Goal: Information Seeking & Learning: Learn about a topic

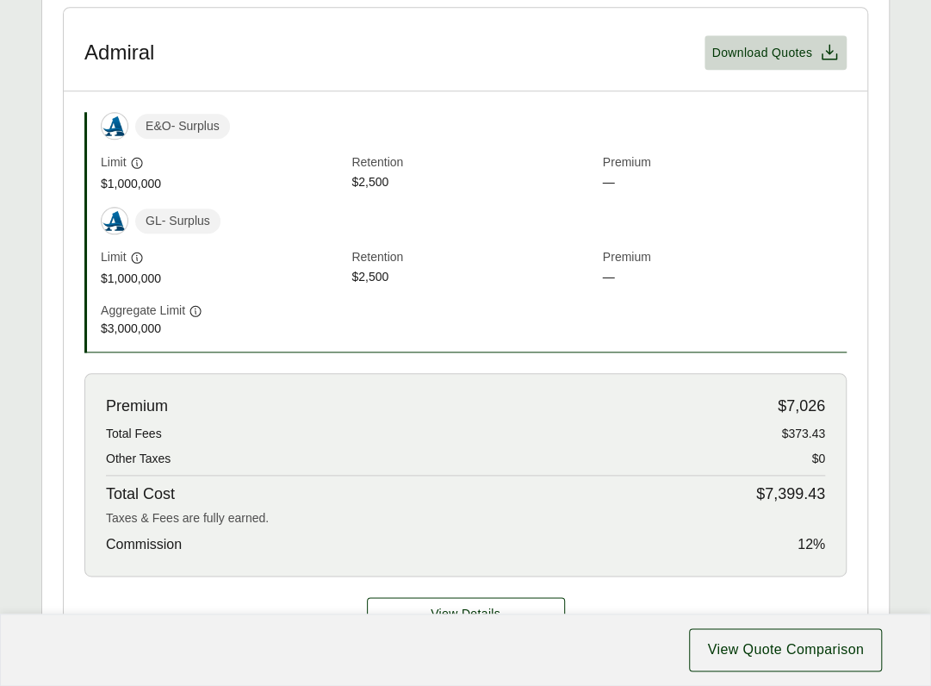
scroll to position [689, 0]
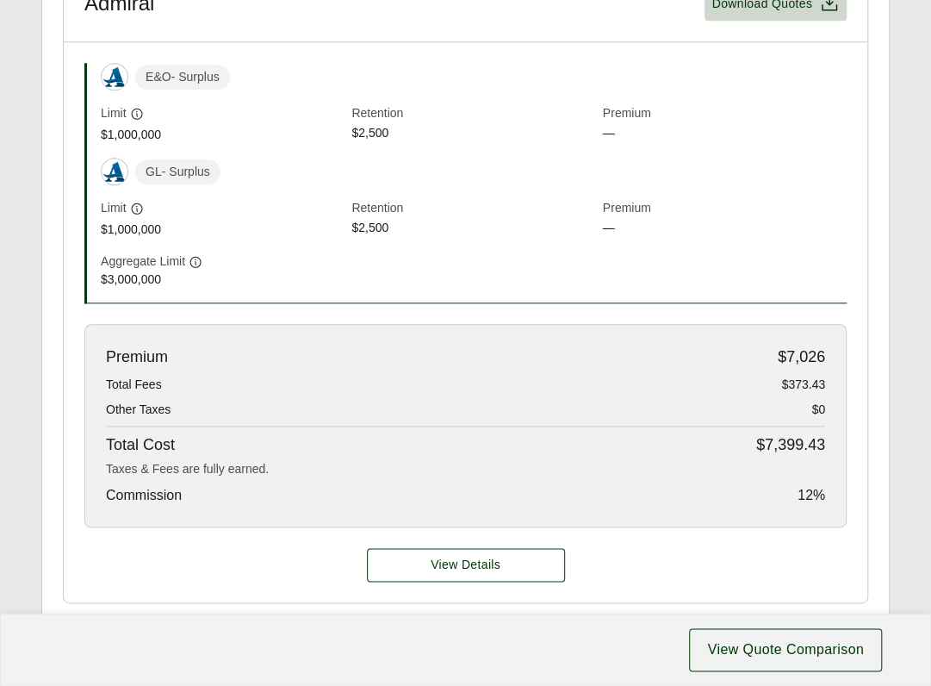
click at [125, 387] on span "Total Fees" at bounding box center [134, 385] width 56 height 18
click at [126, 383] on span "Total Fees" at bounding box center [134, 385] width 56 height 18
click at [121, 406] on span "Other Taxes" at bounding box center [138, 410] width 65 height 18
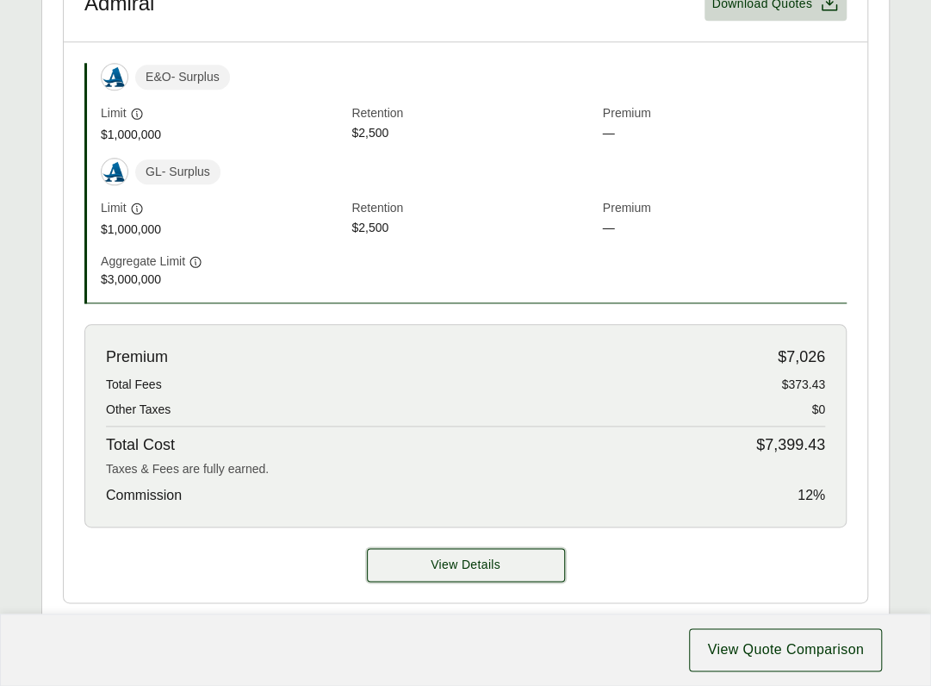
click at [426, 557] on button "View Details" at bounding box center [466, 565] width 198 height 34
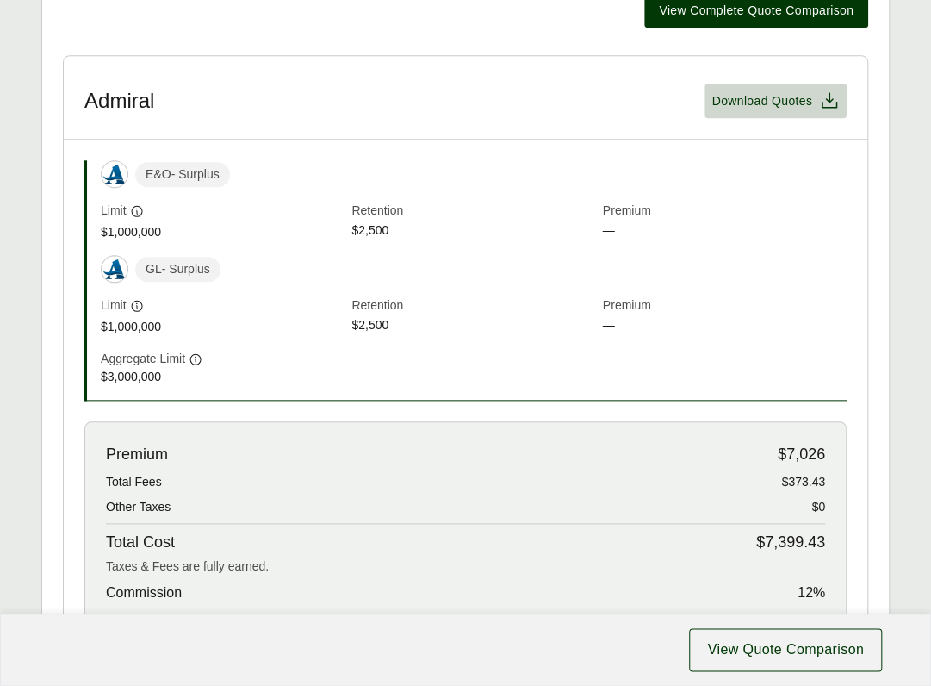
scroll to position [862, 0]
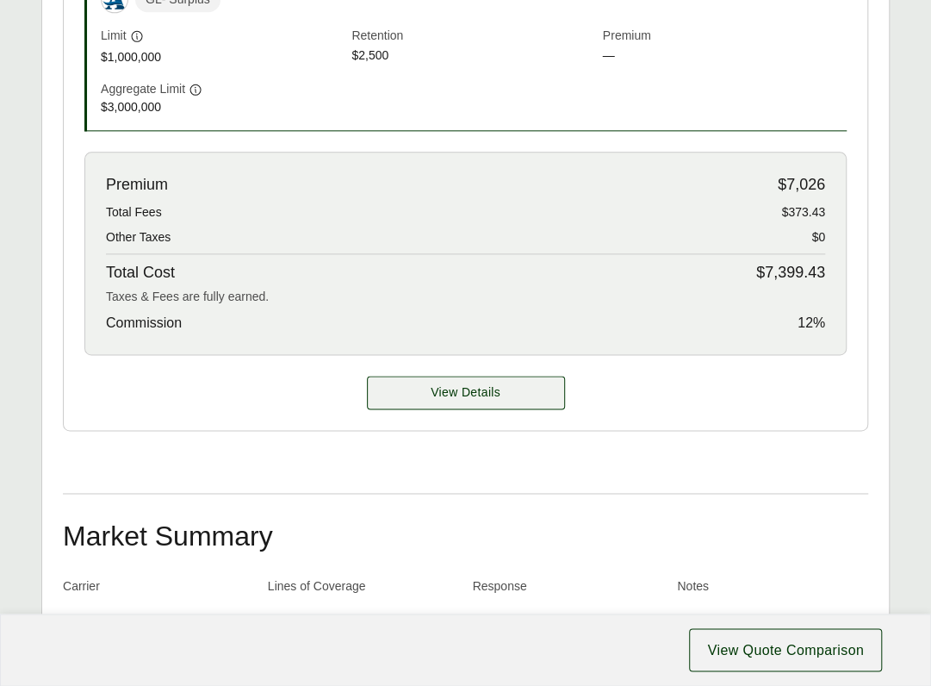
click at [431, 383] on span "View Details" at bounding box center [466, 392] width 70 height 18
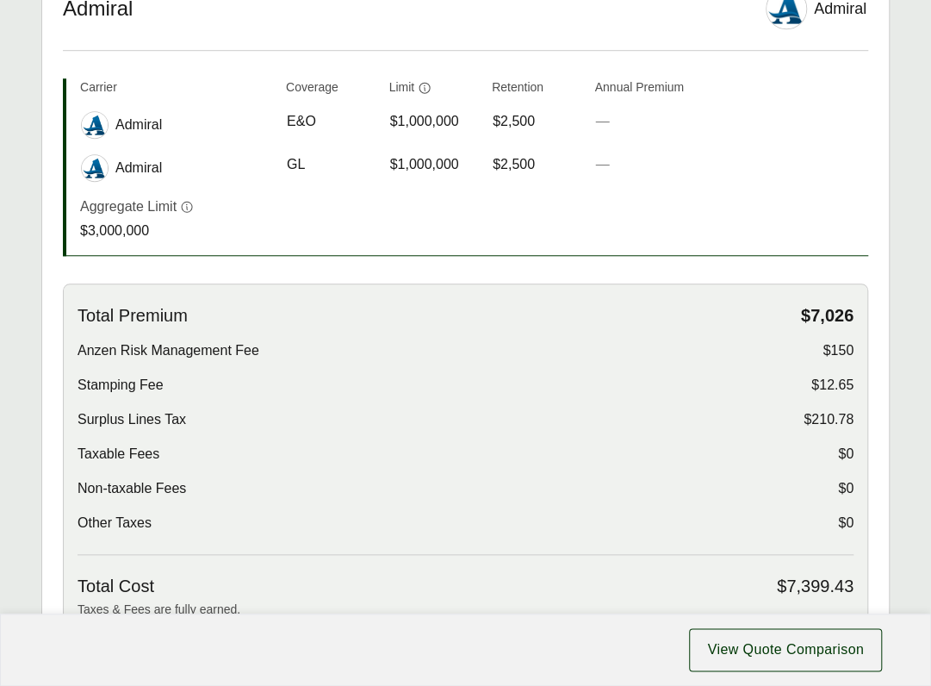
scroll to position [517, 0]
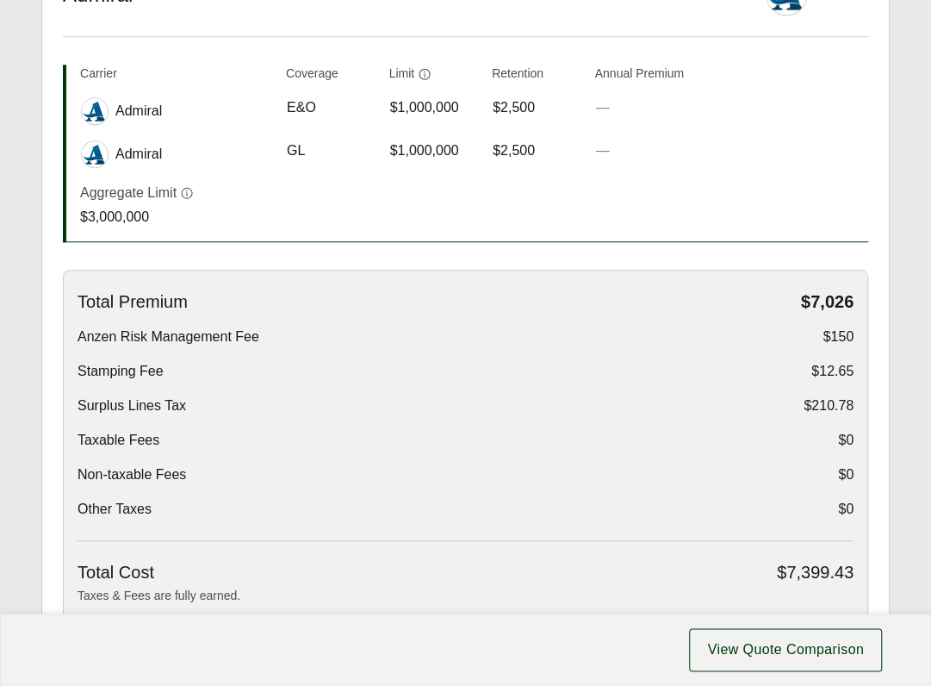
click at [610, 390] on div "Total Premium $7,026 Anzen Risk Management Fee $150 Stamping Fee $12.65 Surplus…" at bounding box center [466, 416] width 776 height 250
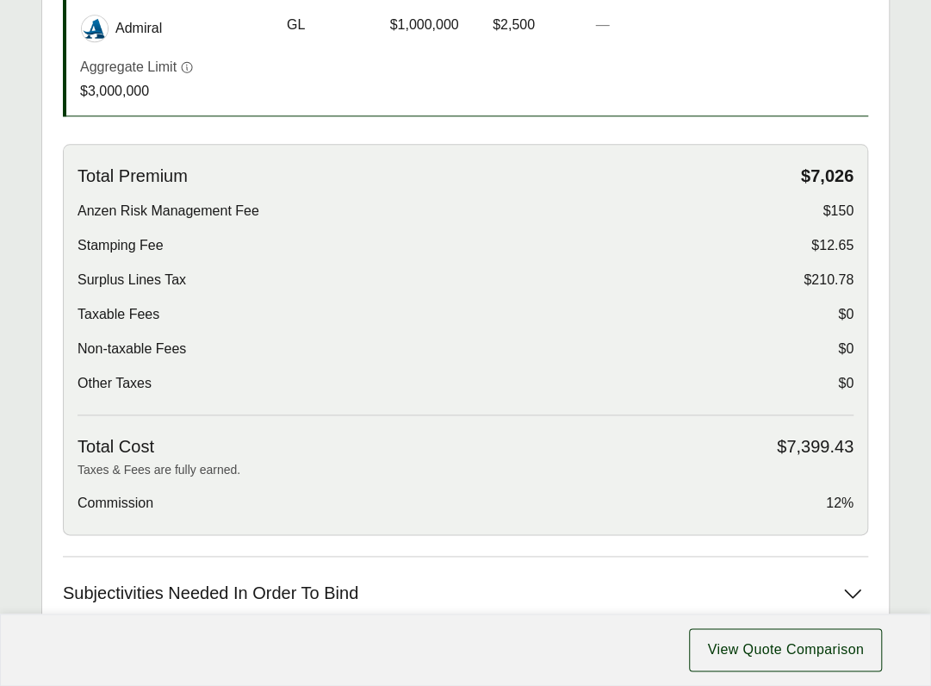
scroll to position [543, 0]
